Goal: Information Seeking & Learning: Check status

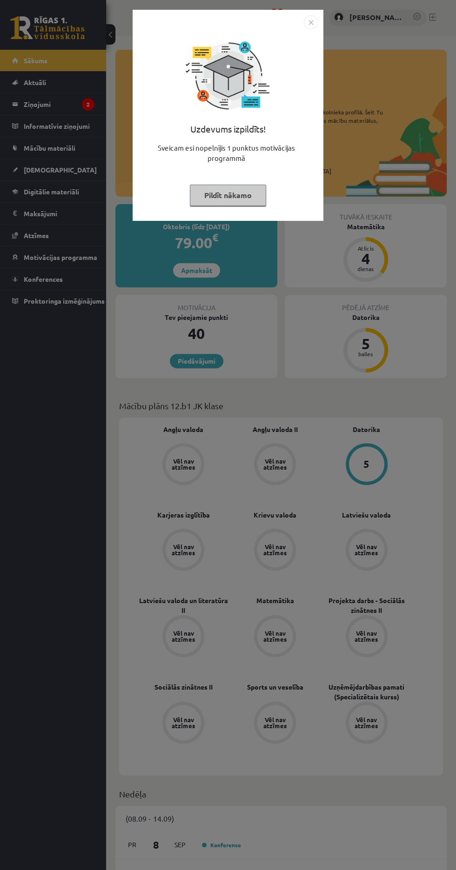
click at [199, 192] on button "Pildīt nākamo" at bounding box center [228, 195] width 76 height 21
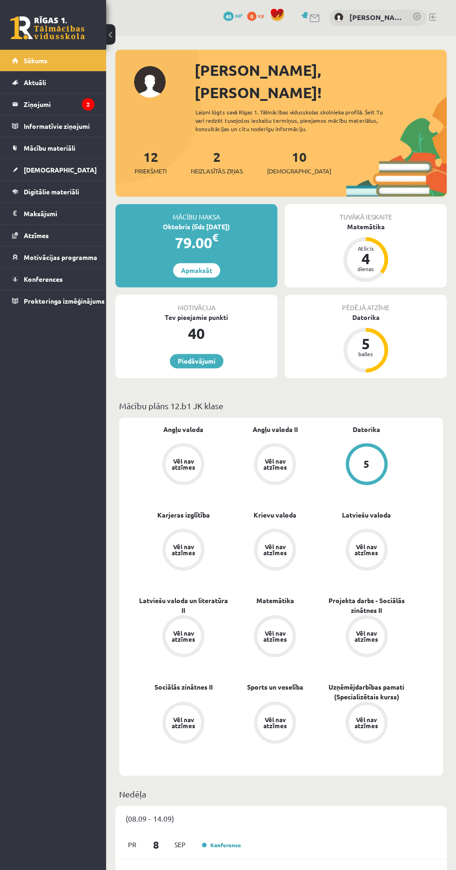
click at [33, 104] on legend "Ziņojumi 2" at bounding box center [59, 103] width 71 height 21
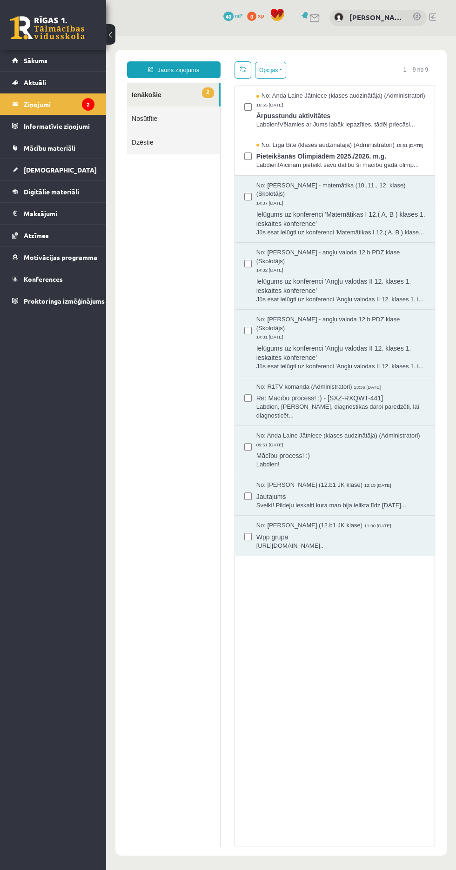
click at [292, 170] on span "Labdien!Aicinām pieteikt savu dalību šī mācību gada olimp..." at bounding box center [340, 165] width 169 height 9
click at [268, 150] on span "No: Līga Bite (klases audzinātāja) (Administratori)" at bounding box center [325, 145] width 138 height 9
click at [274, 129] on span "Labdien!Vēlamies ar Jums labāk iepazīties, tādēļ priecāsi..." at bounding box center [340, 124] width 169 height 9
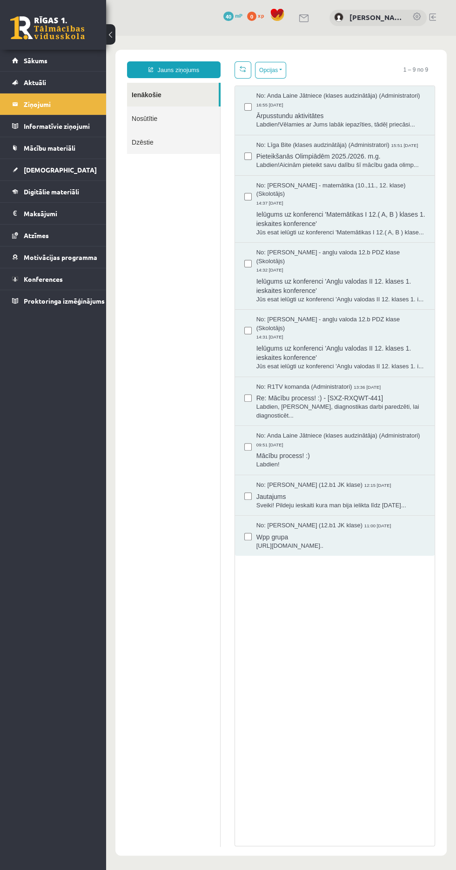
click at [20, 51] on link "Sākums" at bounding box center [53, 60] width 82 height 21
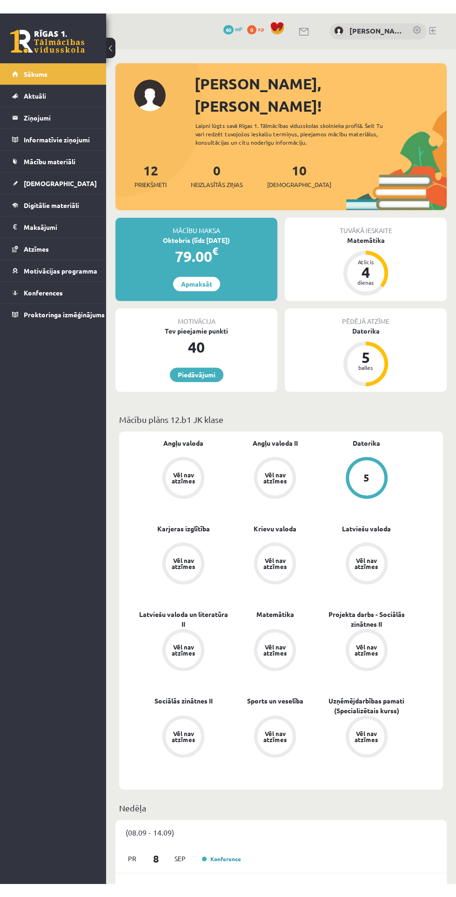
scroll to position [25, 0]
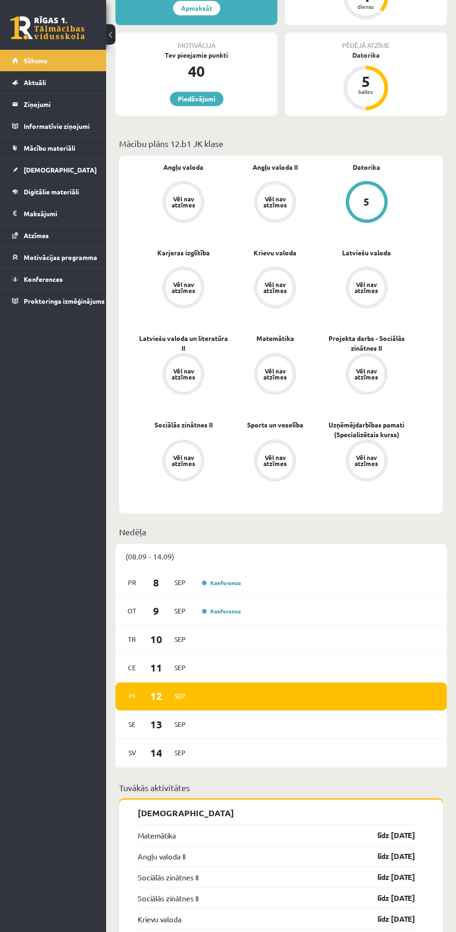
scroll to position [273, 0]
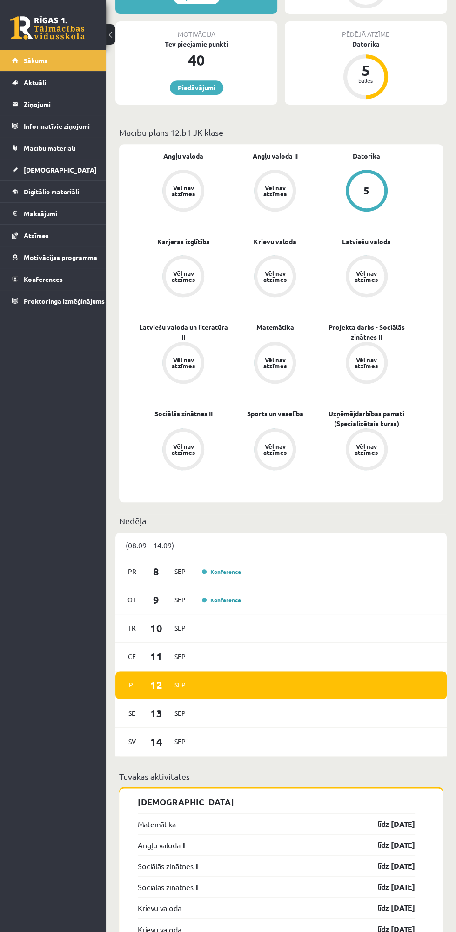
click at [283, 586] on div "[DATE] Konference" at bounding box center [280, 600] width 331 height 28
click at [214, 559] on div "[DATE] Konference" at bounding box center [280, 572] width 331 height 28
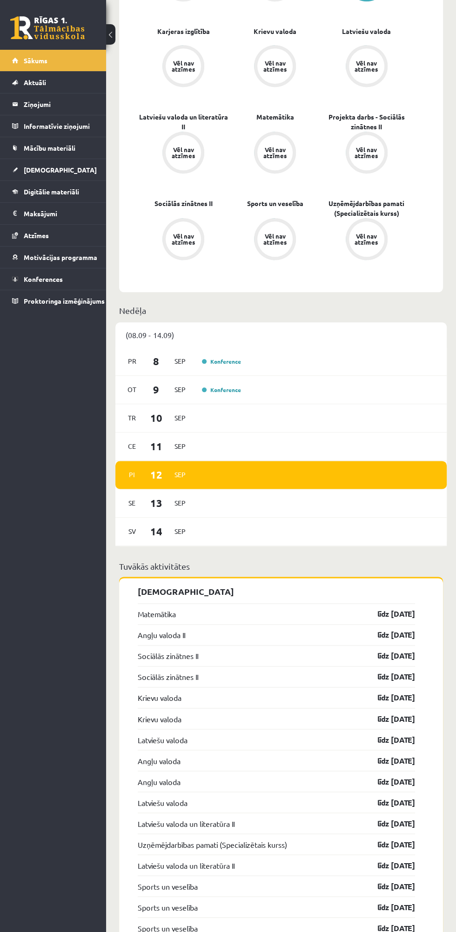
scroll to position [486, 0]
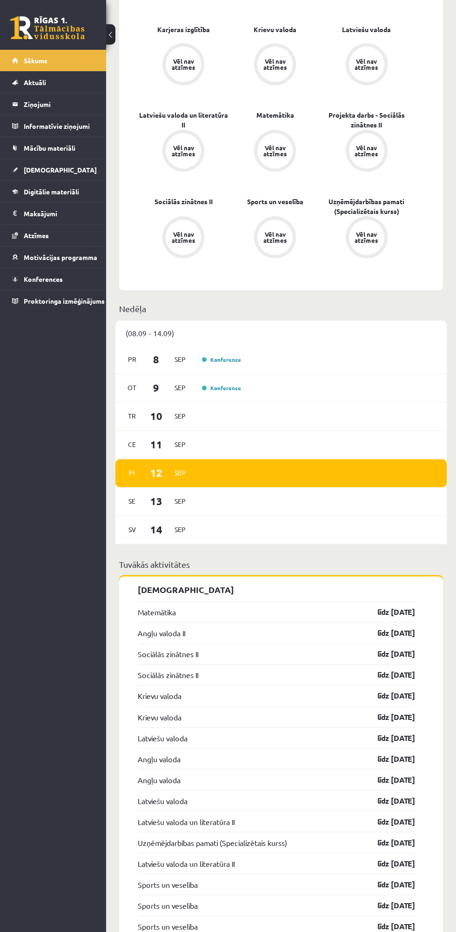
click at [138, 583] on p "[DEMOGRAPHIC_DATA]" at bounding box center [276, 589] width 277 height 13
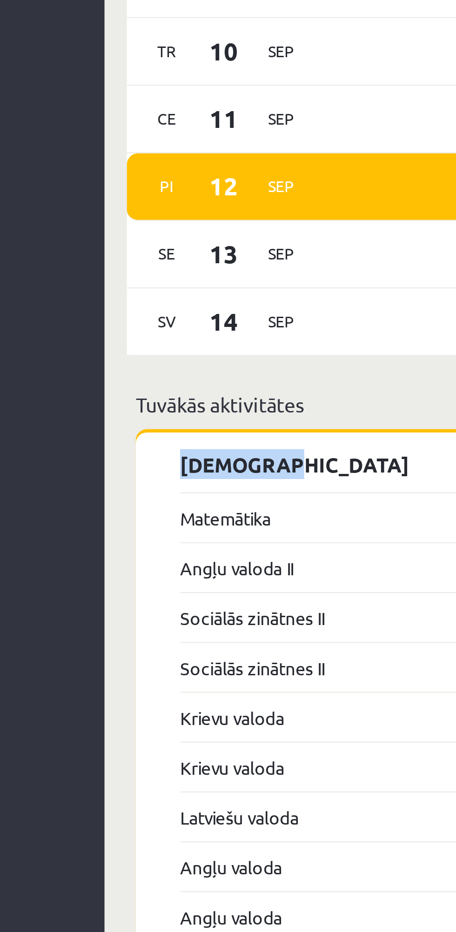
click at [148, 606] on link "Matemātika" at bounding box center [157, 611] width 38 height 11
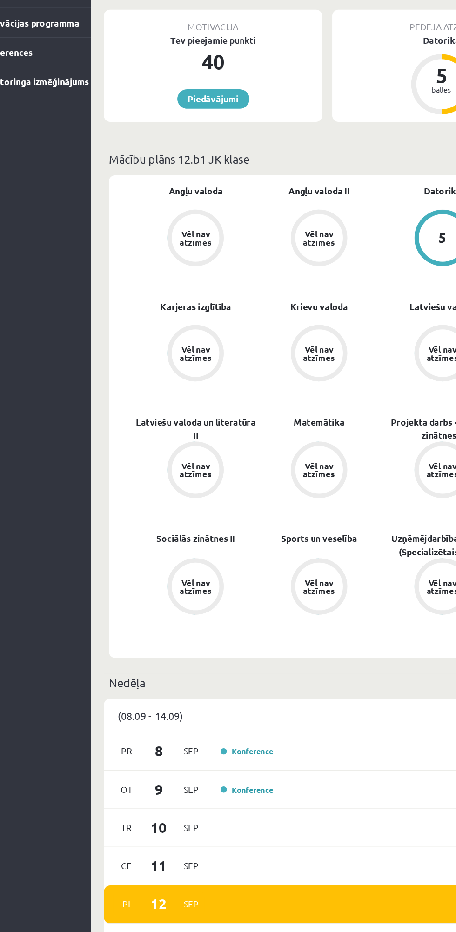
scroll to position [47, 0]
